Goal: Transaction & Acquisition: Purchase product/service

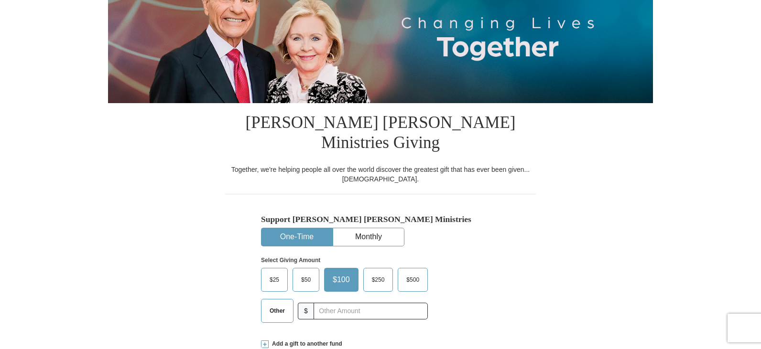
scroll to position [191, 0]
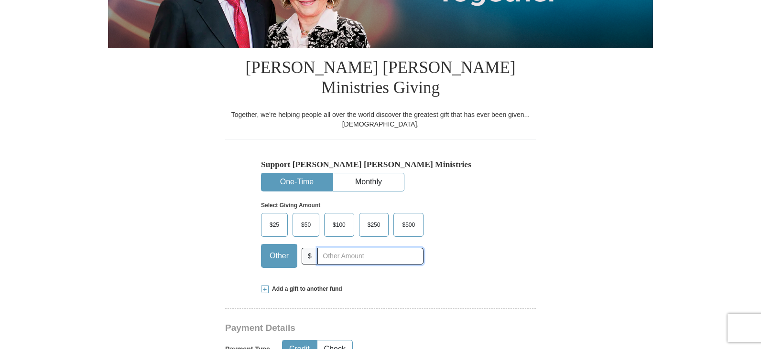
click at [323, 248] on input "text" at bounding box center [370, 256] width 106 height 17
type input "372"
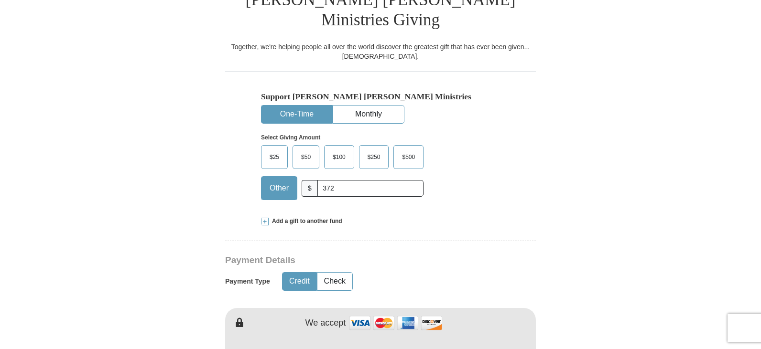
scroll to position [287, 0]
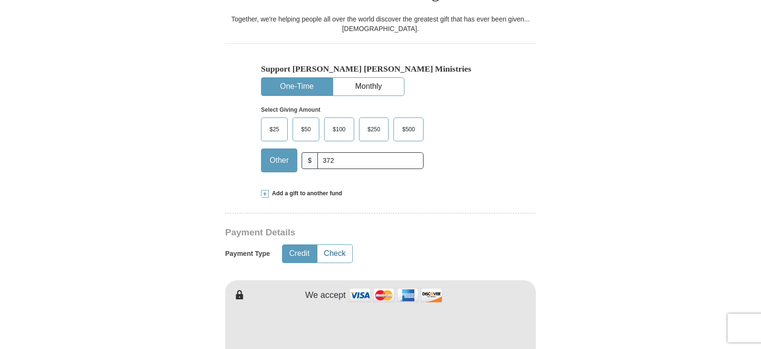
click at [335, 245] on button "Check" at bounding box center [334, 254] width 35 height 18
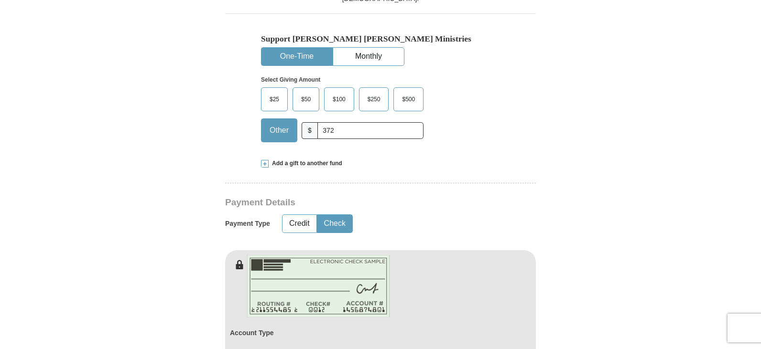
scroll to position [430, 0]
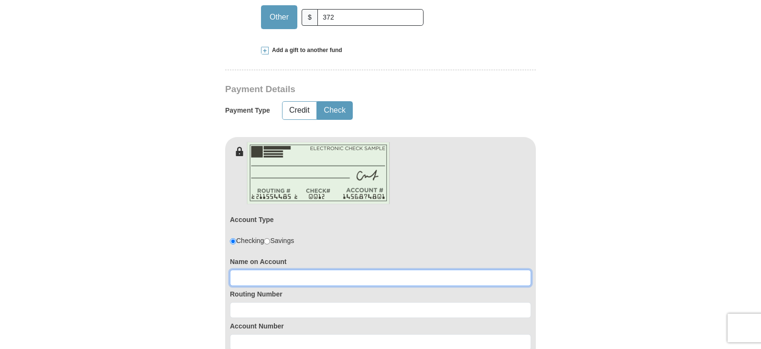
click at [247, 270] on input at bounding box center [380, 278] width 301 height 16
type input "[PERSON_NAME]"
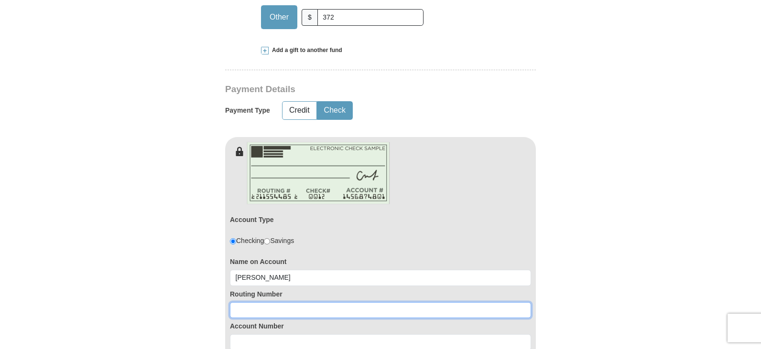
click at [267, 303] on input at bounding box center [380, 311] width 301 height 16
type input "307070005"
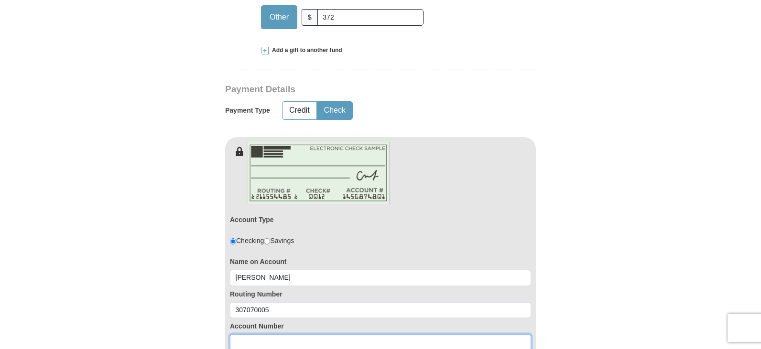
click at [240, 335] on input at bounding box center [380, 343] width 301 height 16
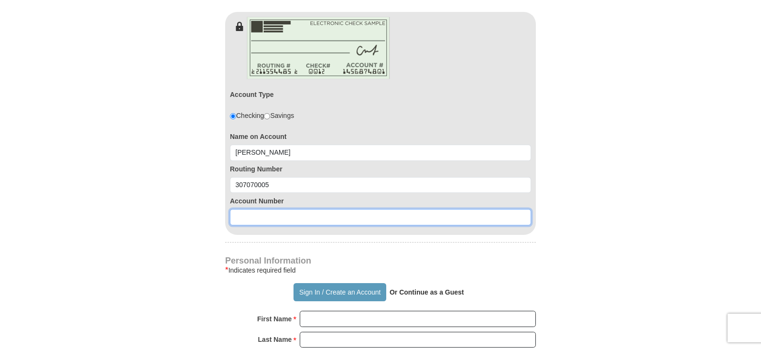
scroll to position [574, 0]
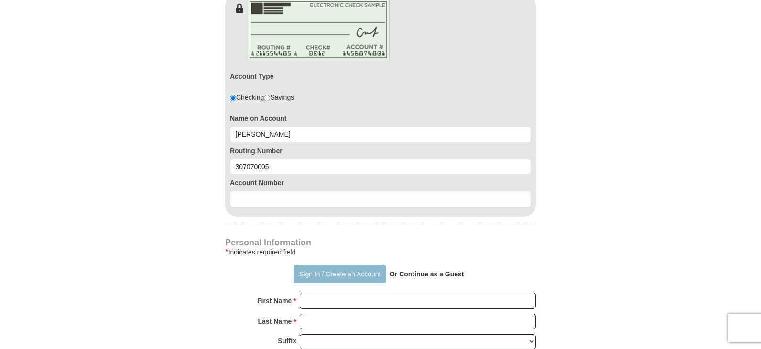
click at [320, 265] on button "Sign In / Create an Account" at bounding box center [339, 274] width 92 height 18
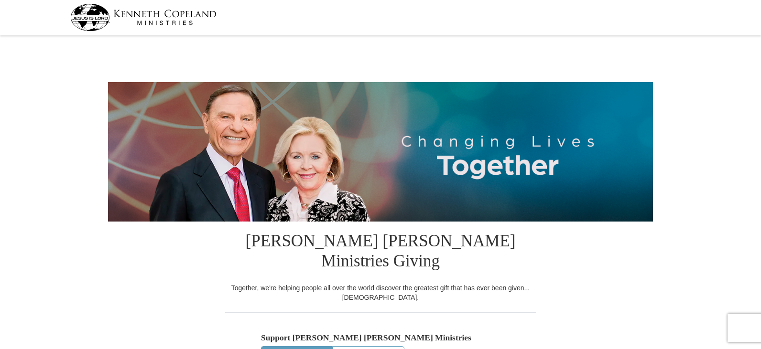
select select "CO"
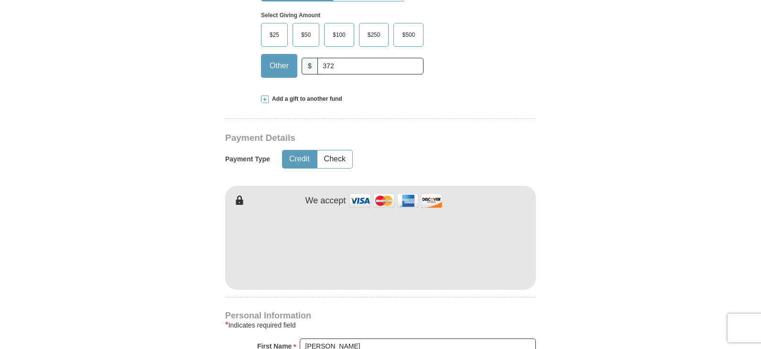
scroll to position [382, 0]
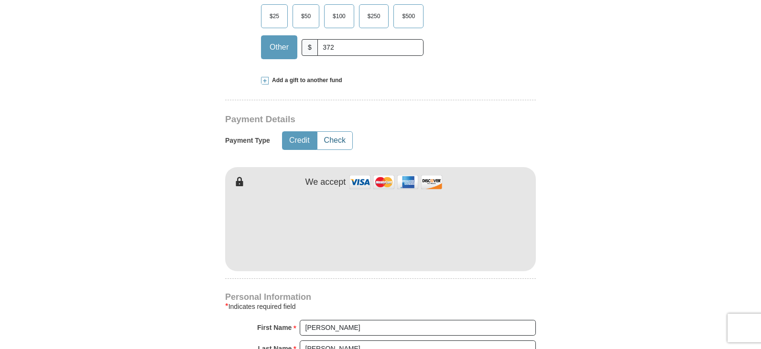
click at [334, 132] on button "Check" at bounding box center [334, 141] width 35 height 18
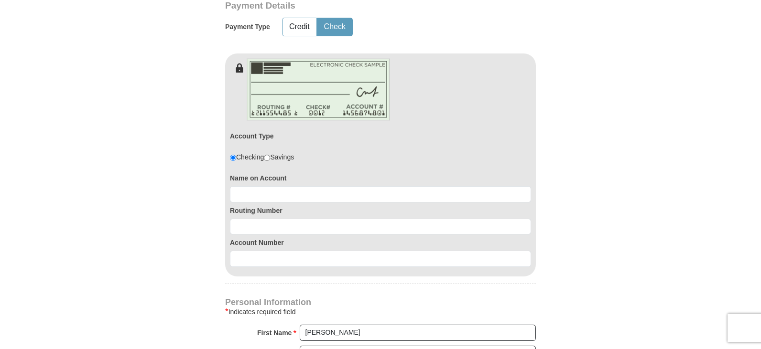
scroll to position [526, 0]
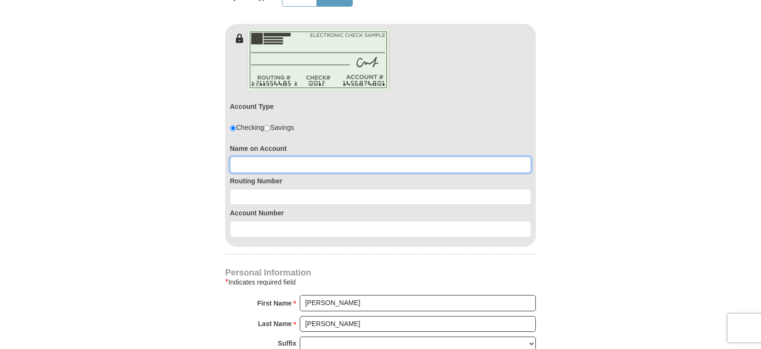
drag, startPoint x: 275, startPoint y: 148, endPoint x: 325, endPoint y: 146, distance: 50.2
click at [275, 157] on input at bounding box center [380, 165] width 301 height 16
type input "[PERSON_NAME]"
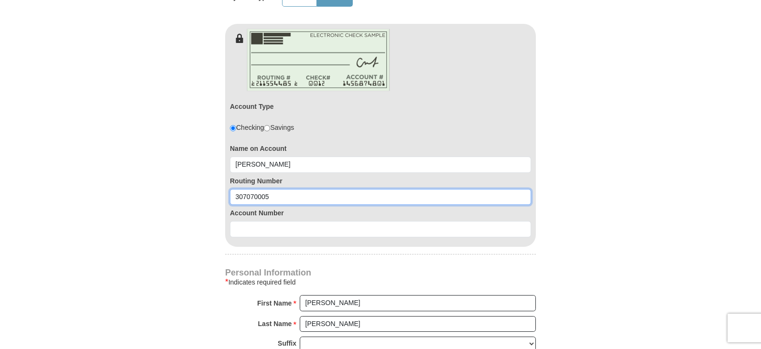
type input "307070005"
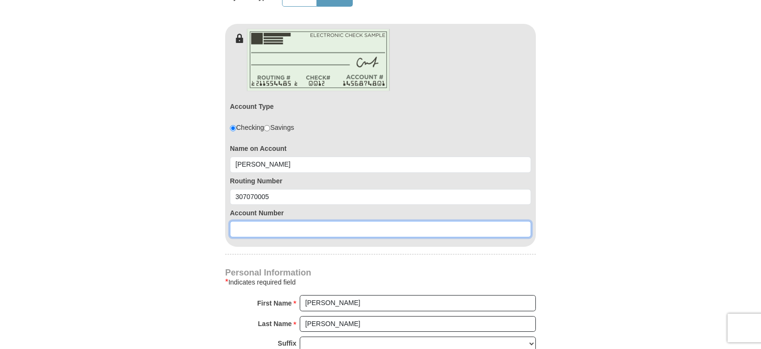
click at [310, 221] on input at bounding box center [380, 229] width 301 height 16
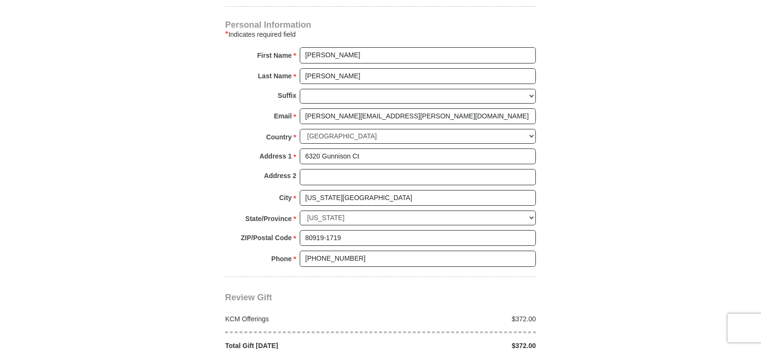
scroll to position [813, 0]
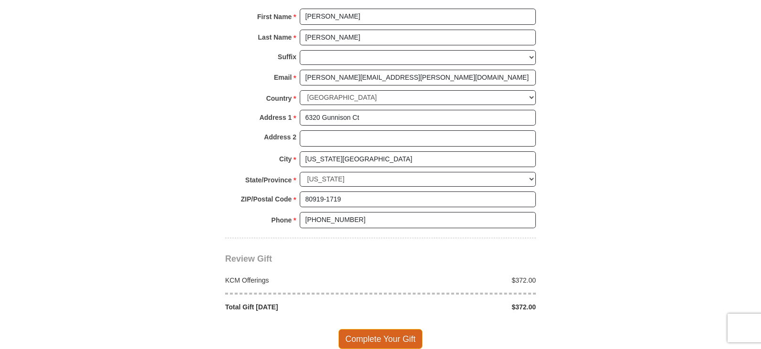
type input "1000041277113"
click at [370, 329] on span "Complete Your Gift" at bounding box center [380, 339] width 85 height 20
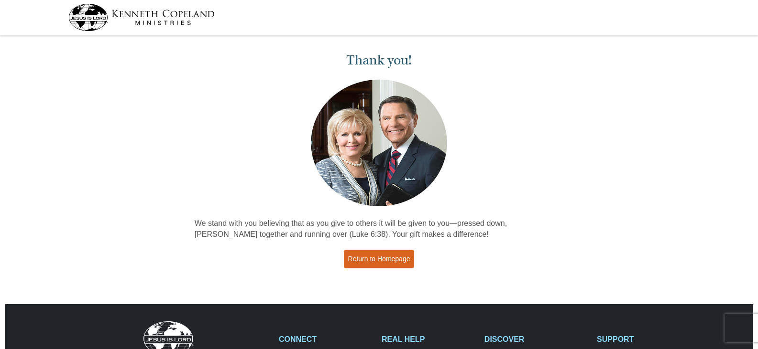
click at [386, 265] on link "Return to Homepage" at bounding box center [379, 259] width 71 height 19
